Goal: Check status: Check status

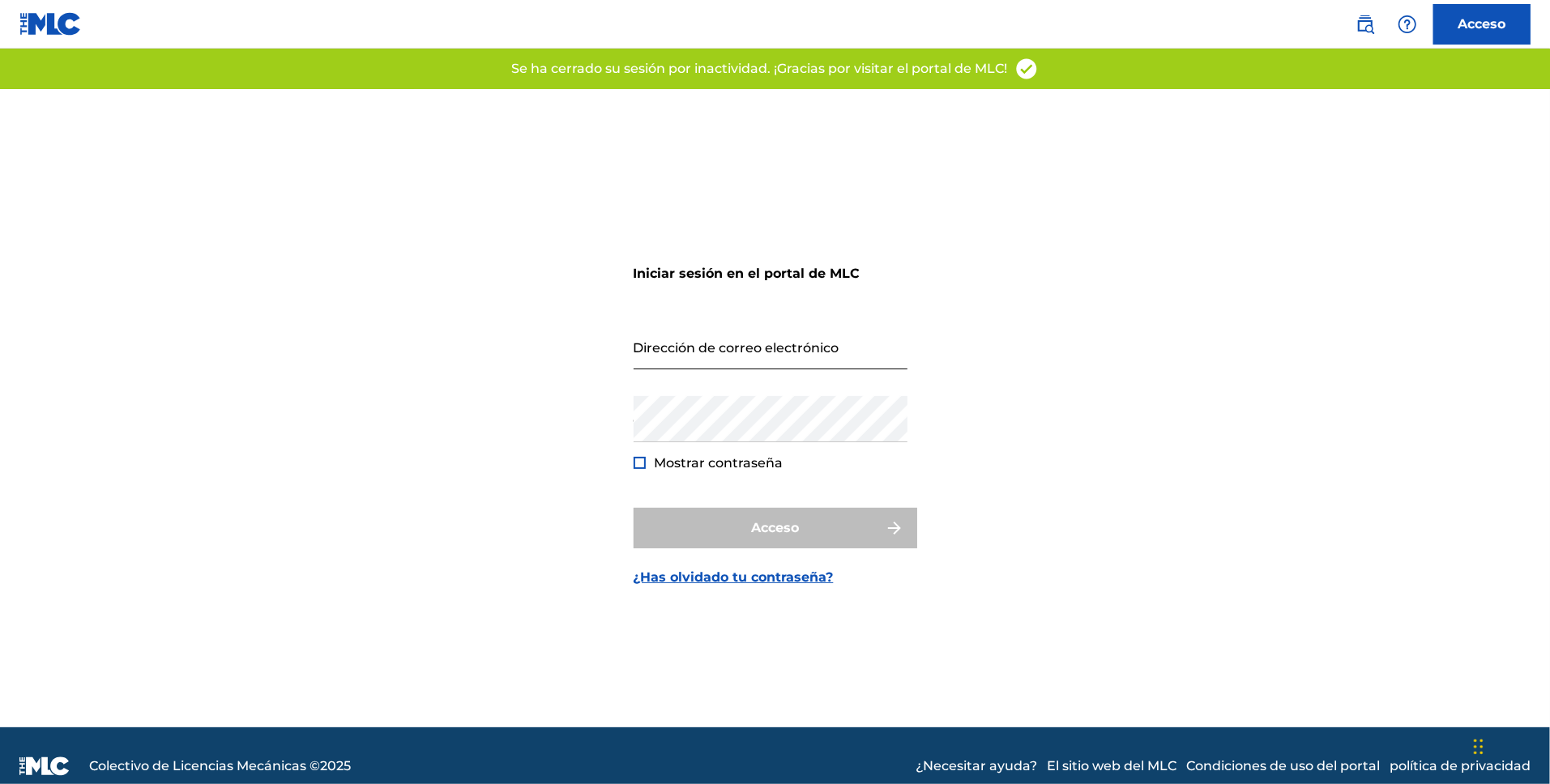
click at [764, 341] on input "Dirección de correo electrónico" at bounding box center [770, 347] width 274 height 46
type input "[EMAIL_ADDRESS][DOMAIN_NAME]"
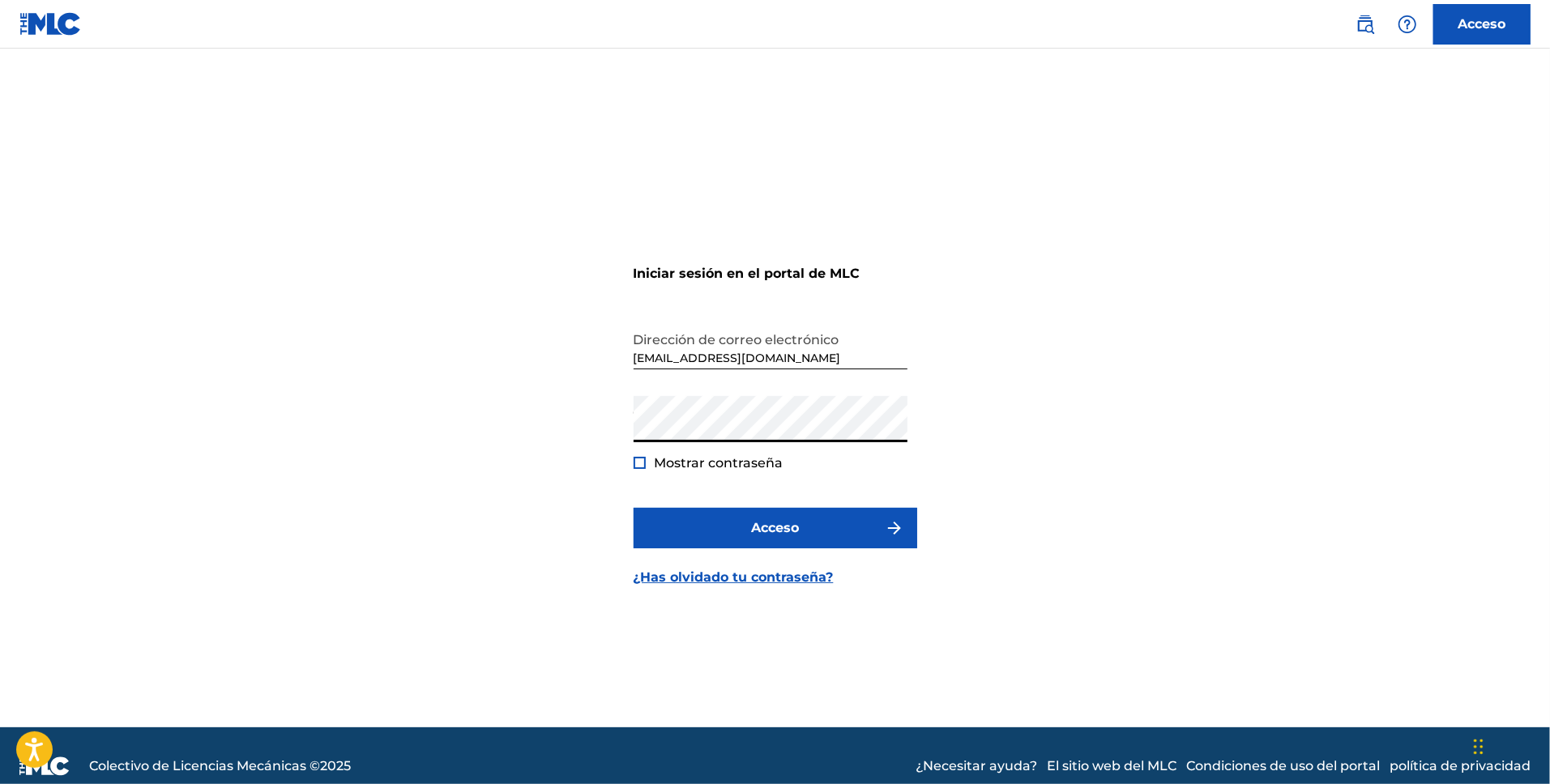
click at [656, 468] on font "Mostrar contraseña" at bounding box center [719, 463] width 129 height 15
click at [643, 465] on div at bounding box center [639, 463] width 12 height 12
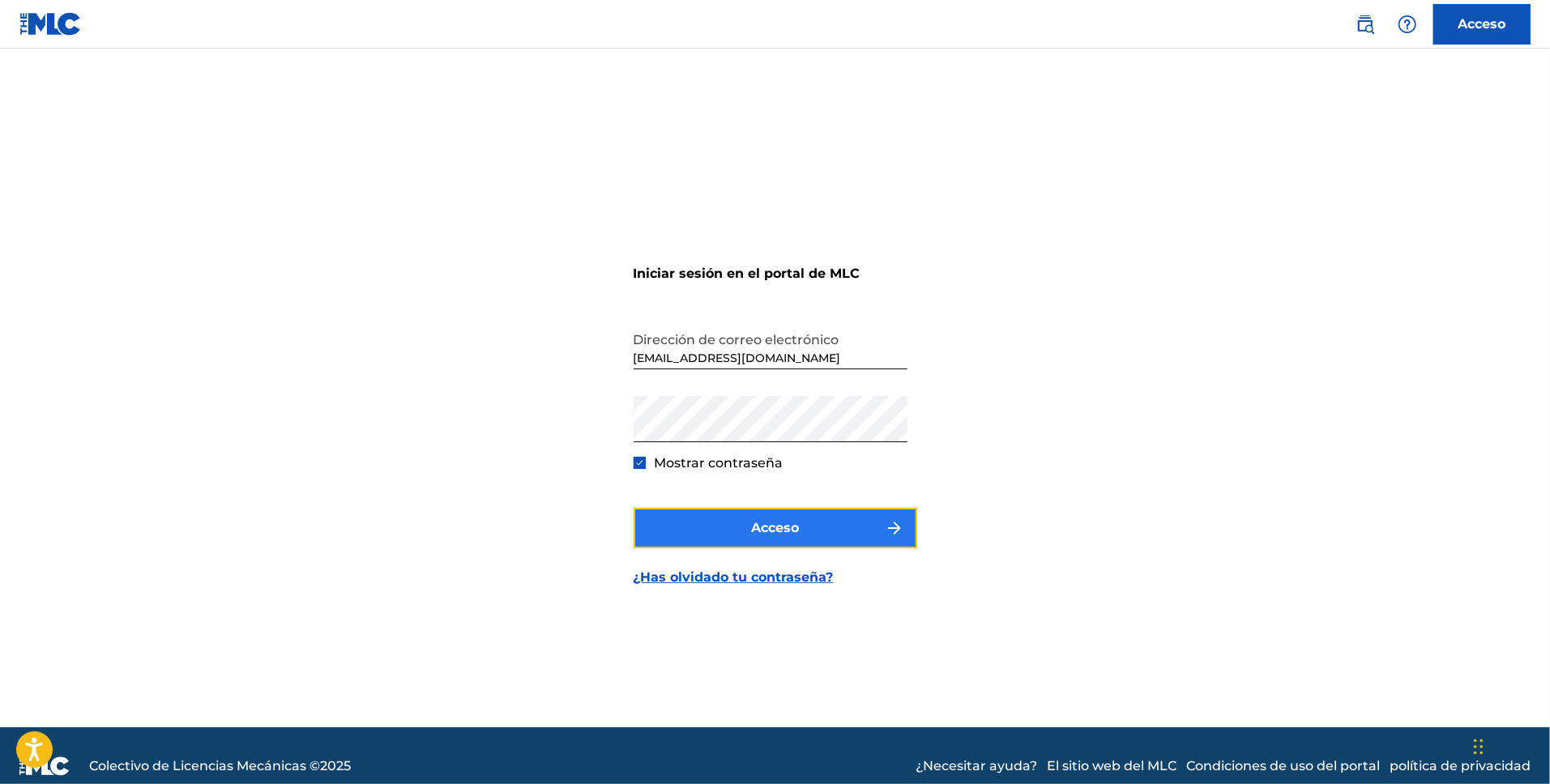
click at [787, 538] on button "Acceso" at bounding box center [775, 528] width 284 height 40
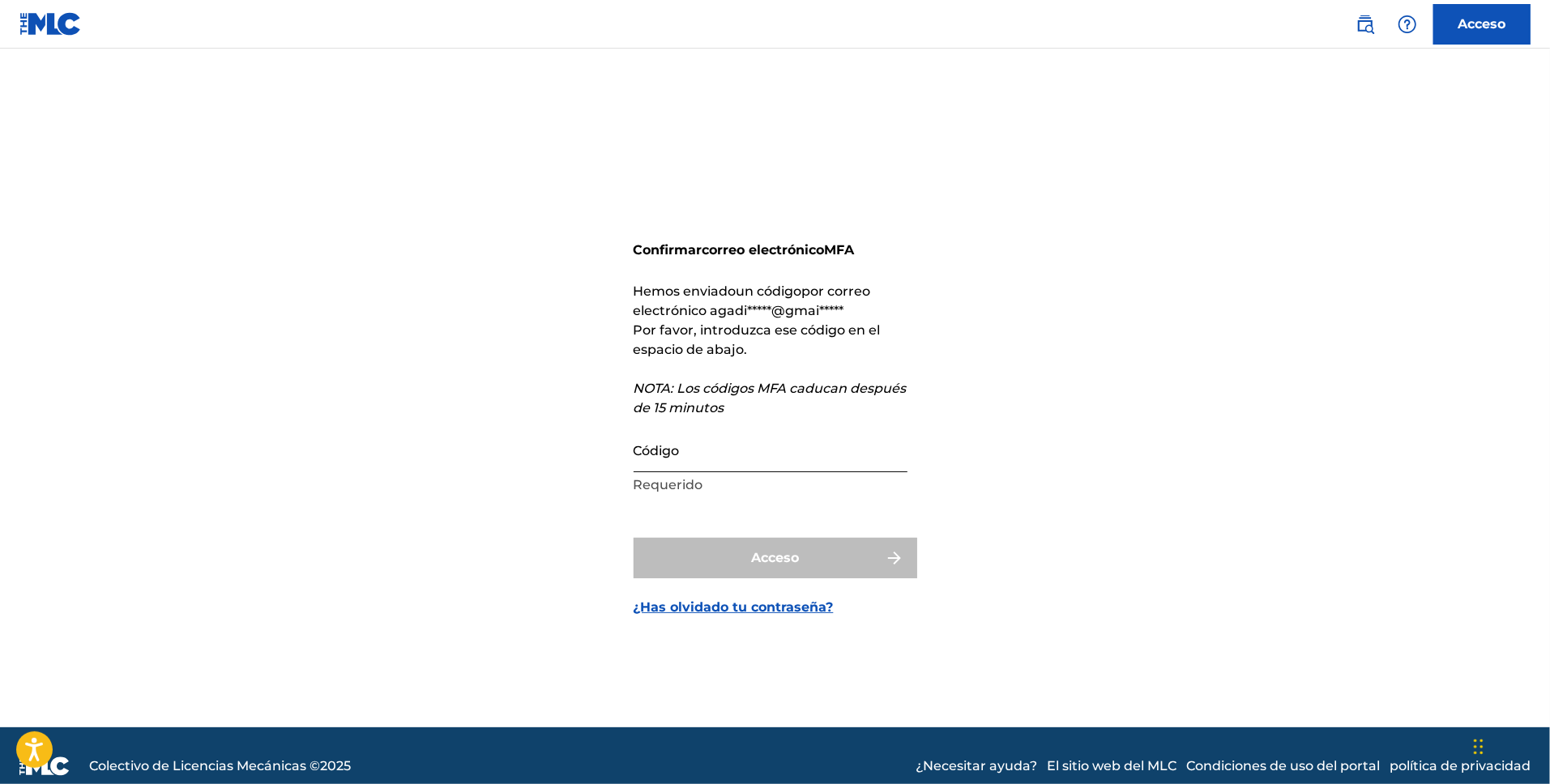
click at [787, 449] on input "Código" at bounding box center [770, 449] width 274 height 46
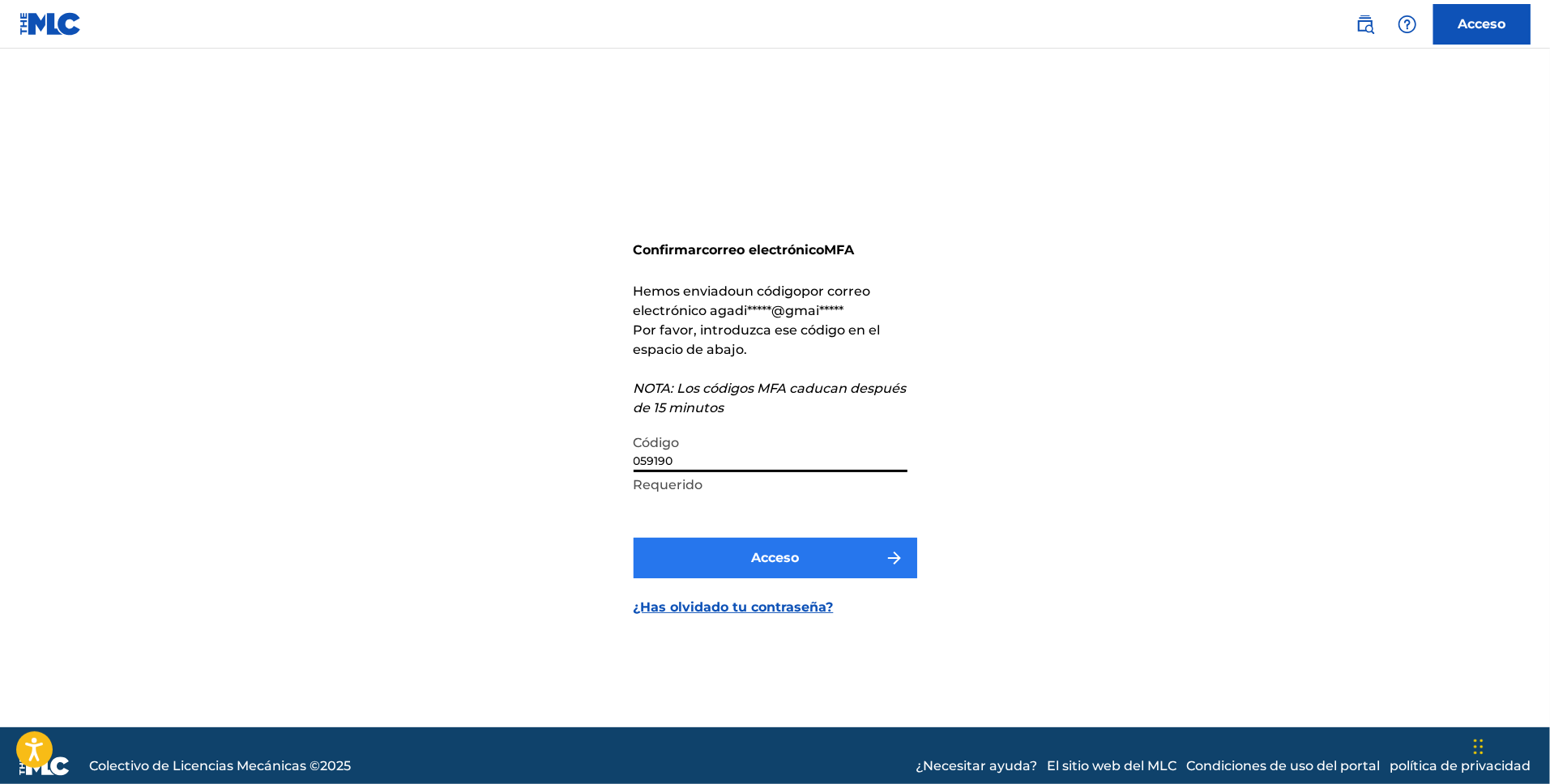
type input "059190"
click at [768, 559] on font "Acceso" at bounding box center [775, 558] width 48 height 15
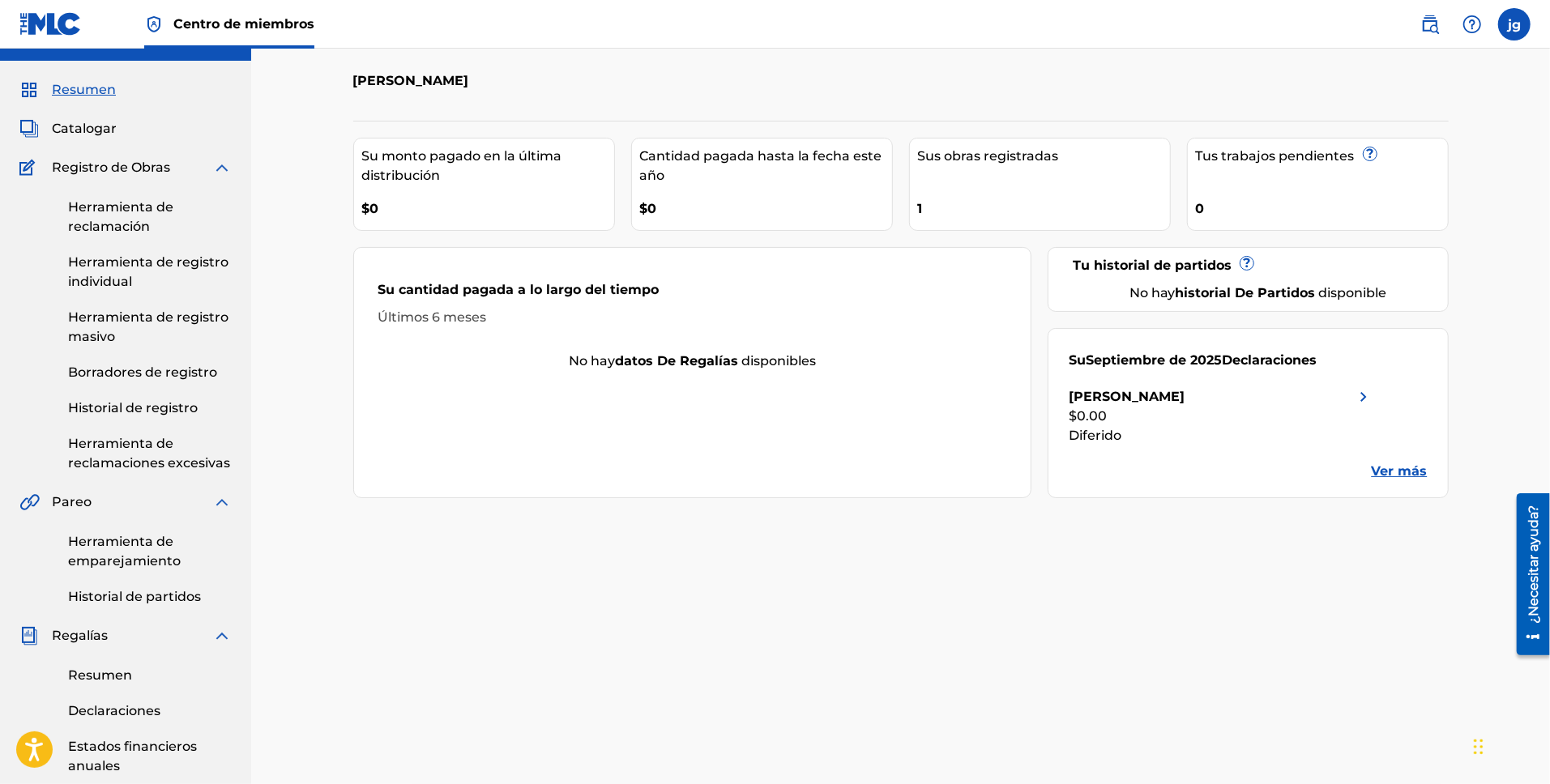
scroll to position [23, 0]
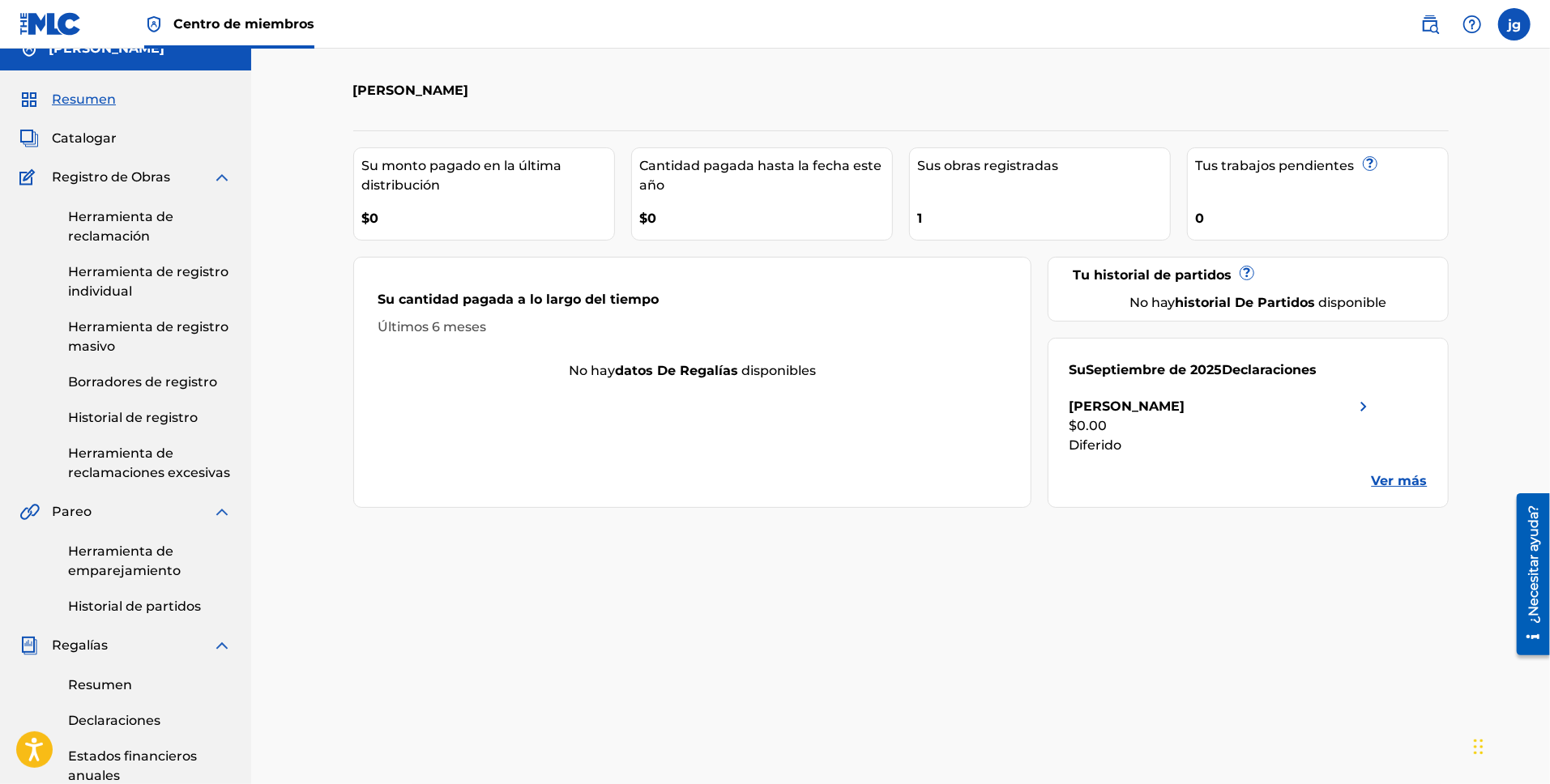
click at [1299, 425] on div "$0.00" at bounding box center [1221, 426] width 305 height 19
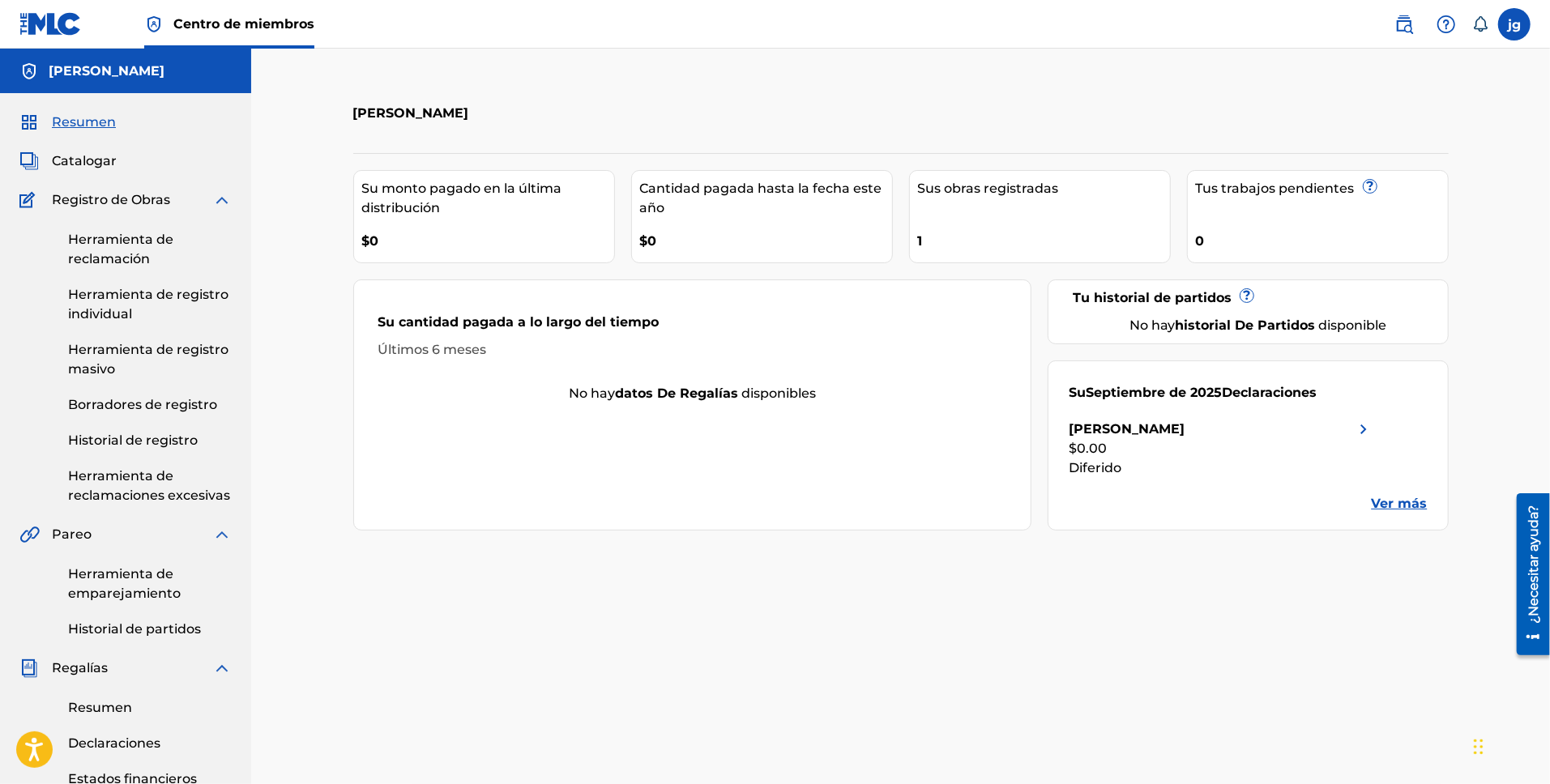
click at [527, 217] on font "Su monto pagado en la última distribución" at bounding box center [488, 199] width 252 height 39
